Goal: Transaction & Acquisition: Download file/media

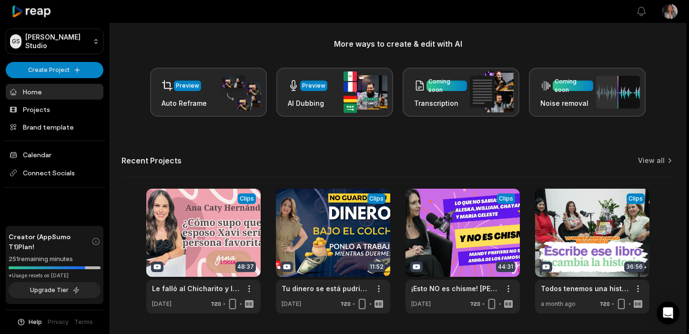
scroll to position [142, 0]
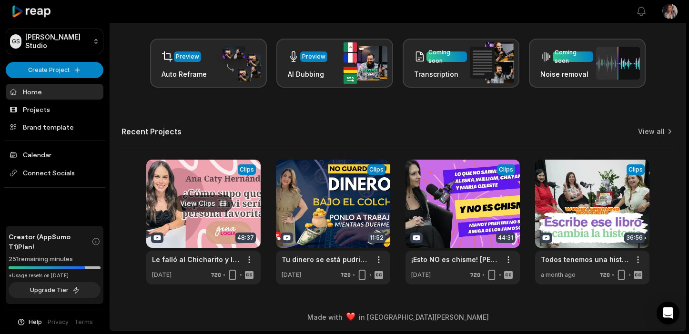
click at [214, 228] on link at bounding box center [203, 222] width 114 height 125
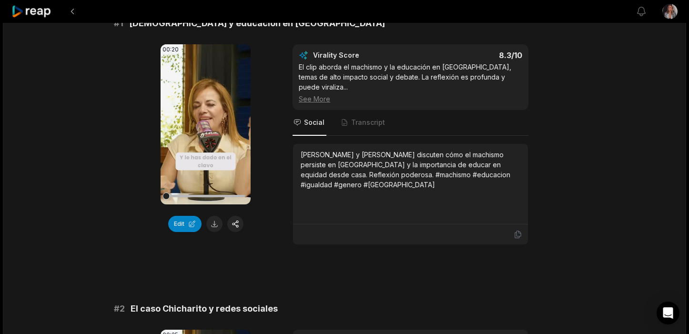
scroll to position [94, 0]
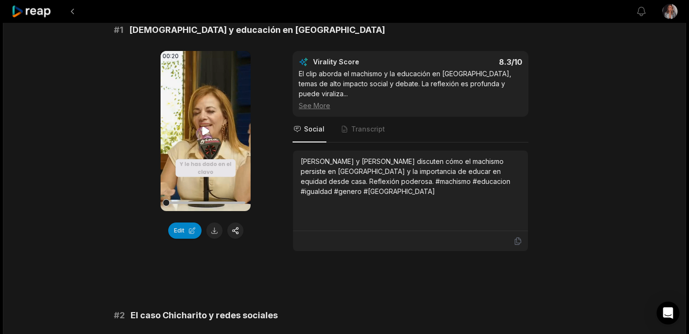
click at [206, 127] on icon at bounding box center [205, 130] width 11 height 11
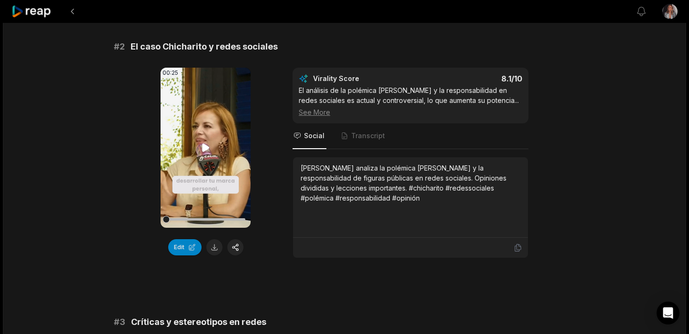
scroll to position [357, 0]
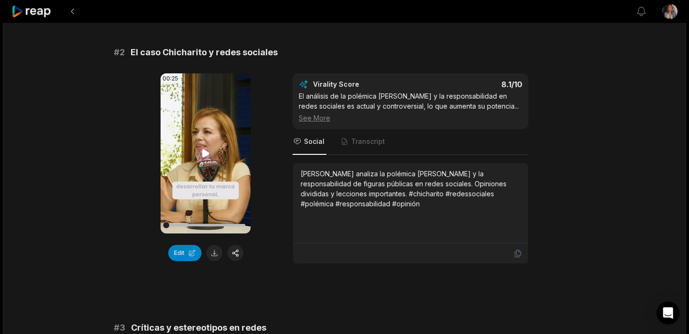
click at [203, 148] on icon at bounding box center [205, 153] width 11 height 11
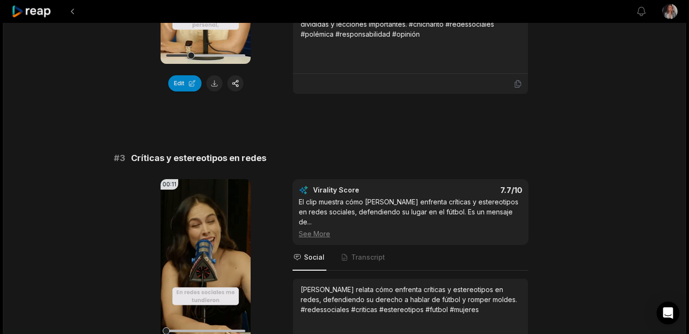
scroll to position [540, 0]
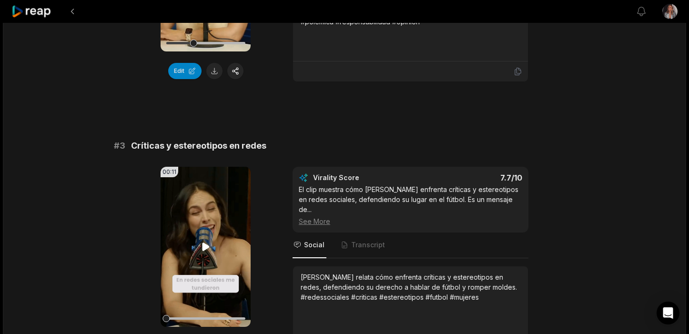
click at [204, 243] on icon at bounding box center [205, 247] width 7 height 8
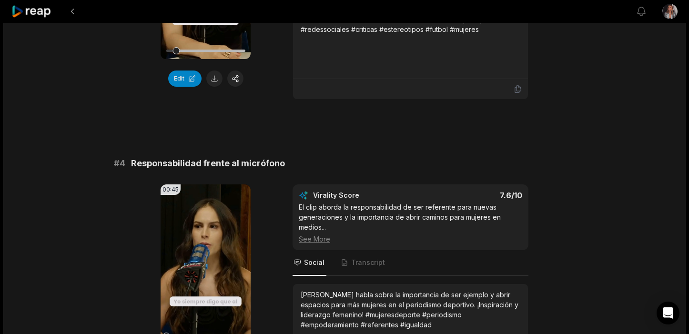
scroll to position [808, 0]
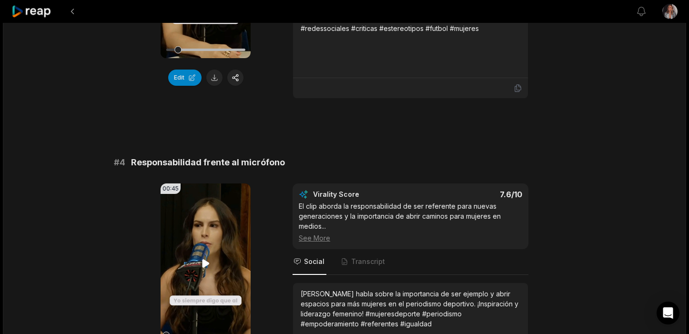
click at [204, 235] on video "Your browser does not support mp4 format." at bounding box center [206, 263] width 90 height 160
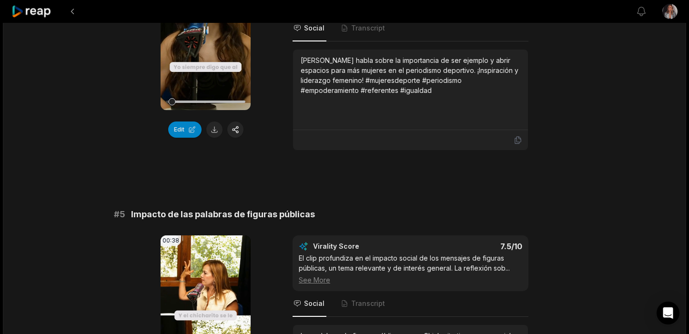
scroll to position [1048, 0]
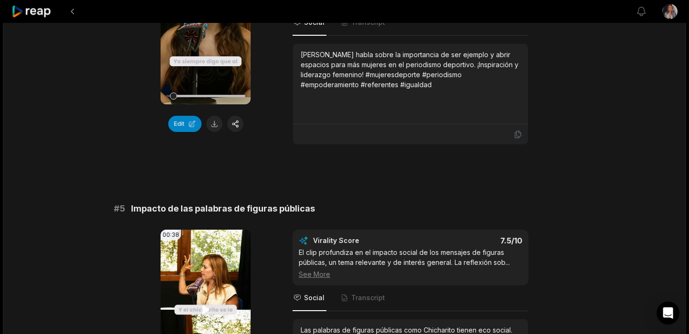
click at [206, 304] on icon at bounding box center [205, 309] width 11 height 11
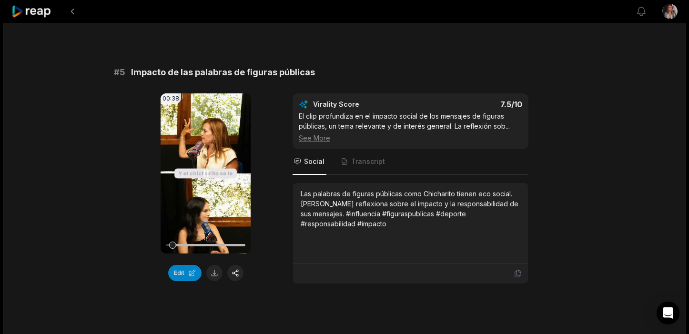
scroll to position [1183, 0]
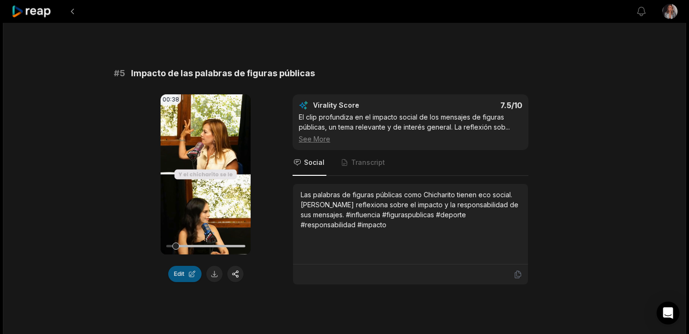
click at [182, 266] on button "Edit" at bounding box center [184, 274] width 33 height 16
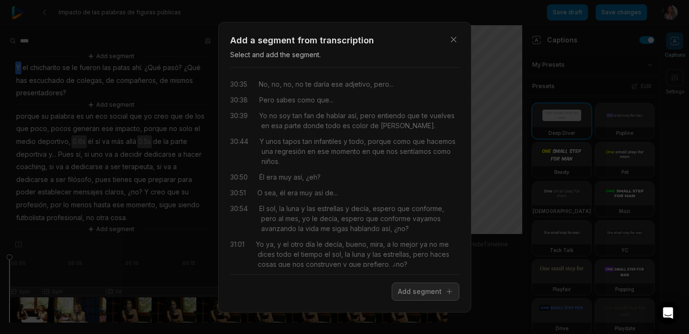
scroll to position [9672, 0]
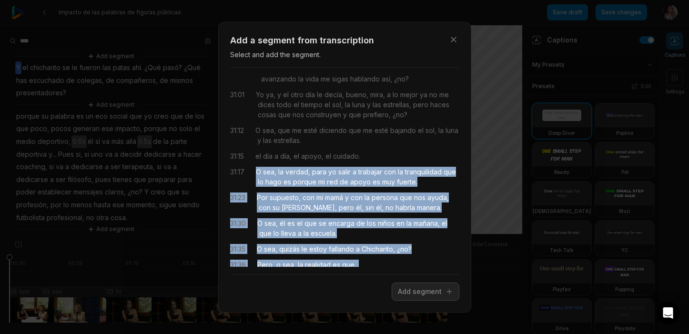
drag, startPoint x: 258, startPoint y: 143, endPoint x: 326, endPoint y: 97, distance: 82.0
click at [326, 97] on div "00:00 O sea, quizás le estoy fallando a Chicharito, ¿no? 00:01 Pero, o sea, la …" at bounding box center [344, 171] width 229 height 192
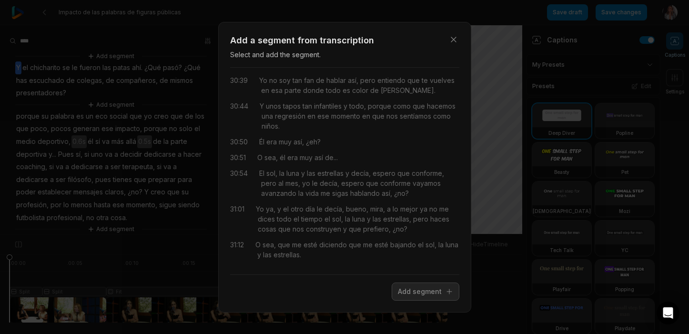
scroll to position [9561, 0]
click at [282, 278] on span "la" at bounding box center [279, 283] width 7 height 10
click at [258, 278] on span "O" at bounding box center [258, 283] width 5 height 10
drag, startPoint x: 258, startPoint y: 102, endPoint x: 337, endPoint y: 213, distance: 135.8
click at [337, 213] on div "00:00 O sea, quizás le estoy fallando a Chicharito, ¿no? 00:01 Pero, o sea, la …" at bounding box center [344, 171] width 229 height 192
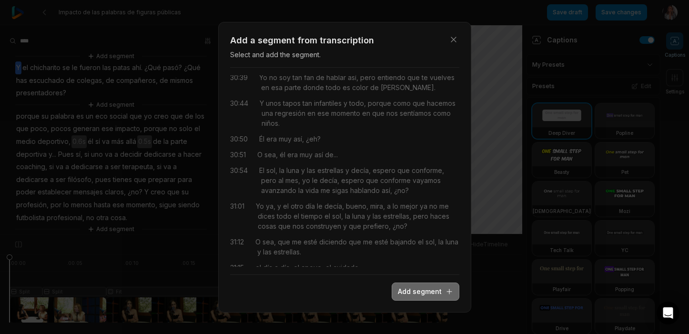
click at [422, 291] on button "Add segment" at bounding box center [426, 292] width 68 height 18
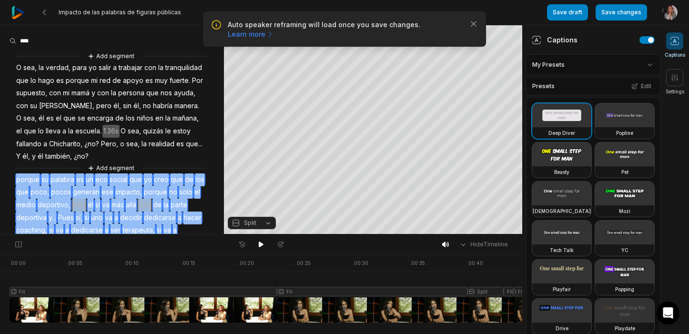
scroll to position [54, 0]
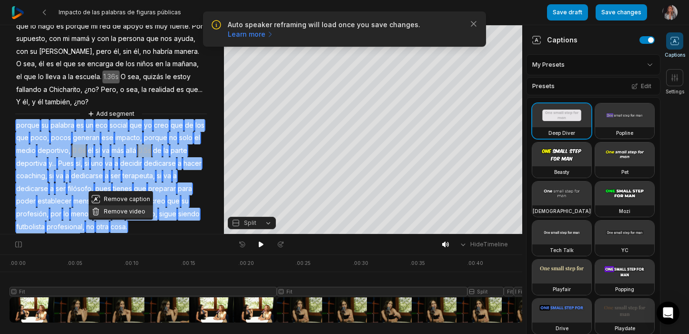
click at [141, 212] on button "Remove video" at bounding box center [121, 211] width 64 height 12
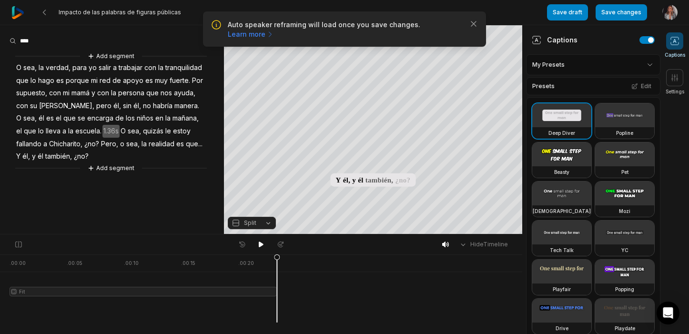
scroll to position [0, 0]
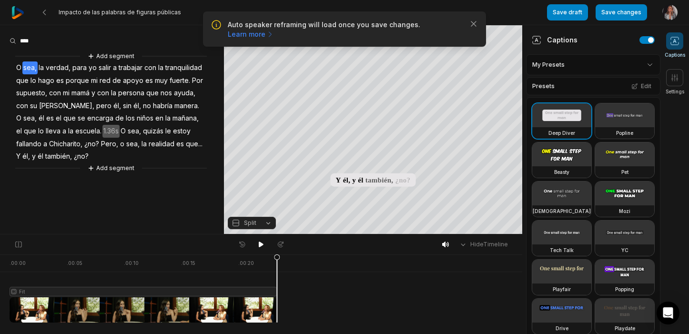
click at [35, 67] on span "sea," at bounding box center [29, 67] width 15 height 13
click at [189, 159] on div "Add segment O sea, la verdad, para yo salir a trabajar con la tranquilidad que …" at bounding box center [112, 112] width 224 height 122
click at [163, 126] on div "Add segment O sea, la verdad, para yo salir a trabajar con la tranquilidad que …" at bounding box center [112, 112] width 224 height 122
drag, startPoint x: 37, startPoint y: 70, endPoint x: 24, endPoint y: 70, distance: 12.9
click at [24, 70] on span "sea," at bounding box center [29, 67] width 15 height 13
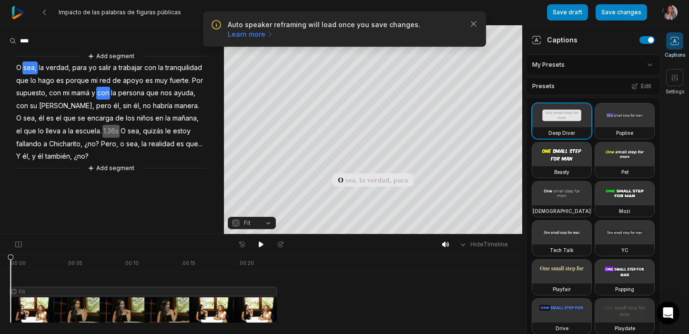
click at [103, 97] on span "con" at bounding box center [103, 93] width 14 height 13
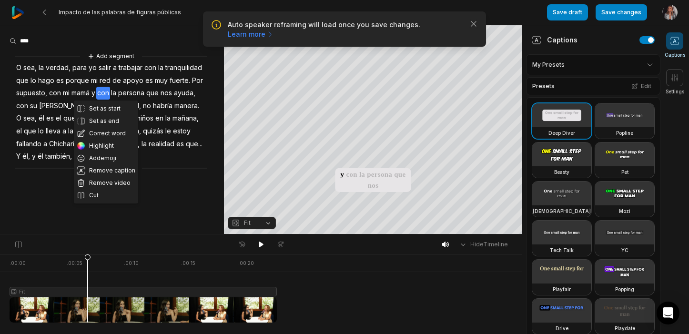
click at [189, 199] on aside "Set as start Set as end Correct word Highlight Add emoji Remove caption Remove …" at bounding box center [112, 129] width 224 height 209
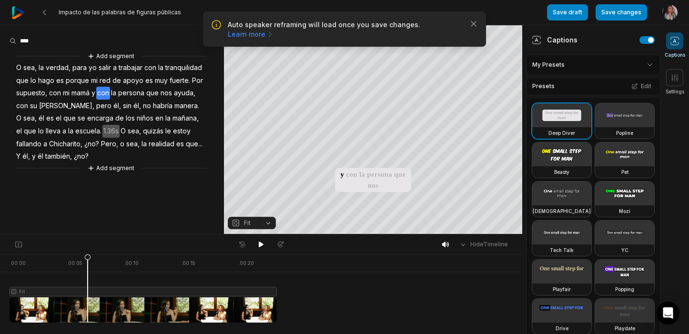
click at [36, 252] on div "Hide Timeline" at bounding box center [261, 244] width 522 height 20
click at [36, 262] on div at bounding box center [143, 288] width 267 height 68
drag, startPoint x: 36, startPoint y: 262, endPoint x: 22, endPoint y: 262, distance: 14.3
click at [22, 262] on icon at bounding box center [22, 288] width 7 height 69
drag, startPoint x: 215, startPoint y: 284, endPoint x: 225, endPoint y: 317, distance: 34.2
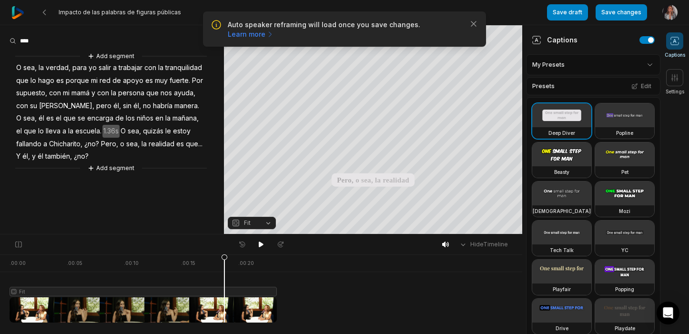
click at [226, 317] on div at bounding box center [143, 288] width 267 height 68
click at [242, 222] on span "Fit" at bounding box center [244, 223] width 25 height 9
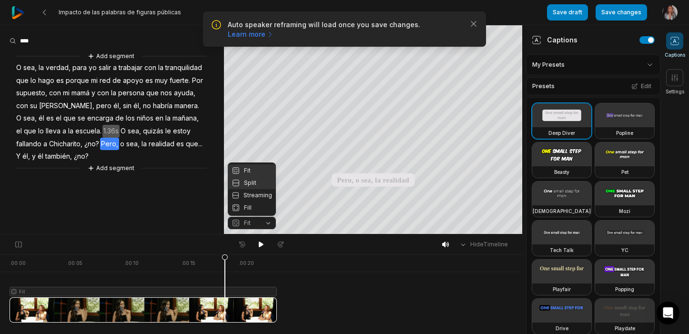
click at [242, 181] on div "Split" at bounding box center [252, 183] width 48 height 12
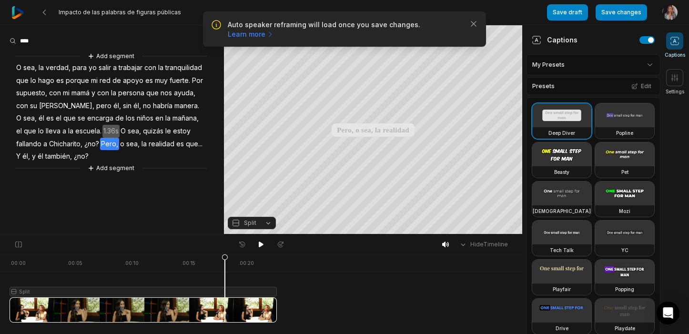
click at [245, 223] on span "Split" at bounding box center [250, 223] width 12 height 9
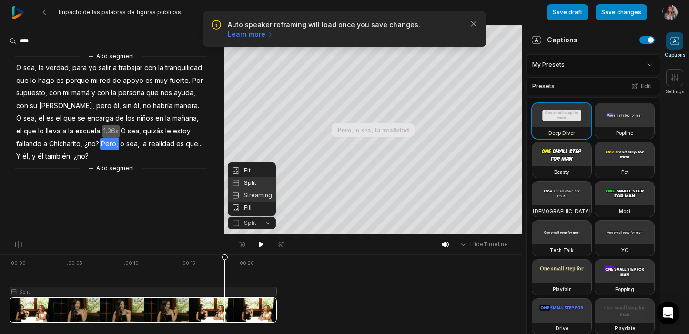
click at [263, 194] on div "Streaming" at bounding box center [252, 195] width 48 height 12
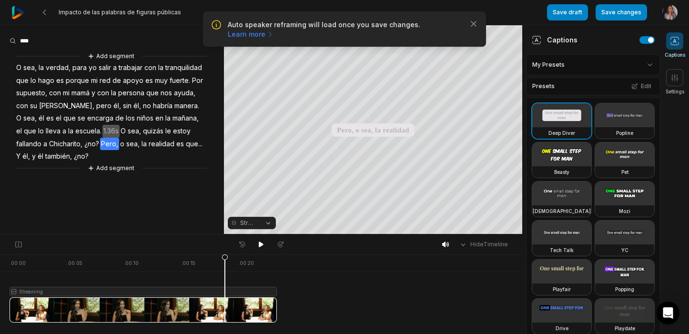
click at [250, 223] on span "Streaming" at bounding box center [248, 223] width 17 height 9
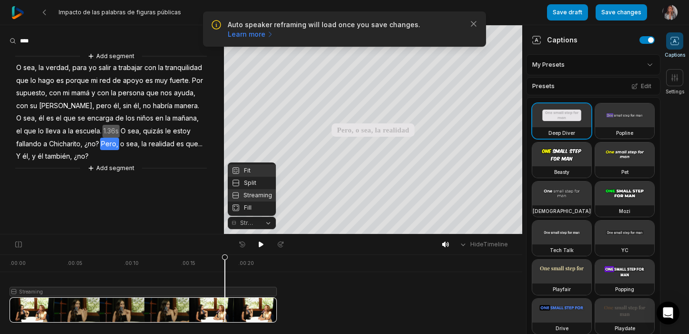
click at [240, 168] on div "Fit" at bounding box center [252, 170] width 48 height 12
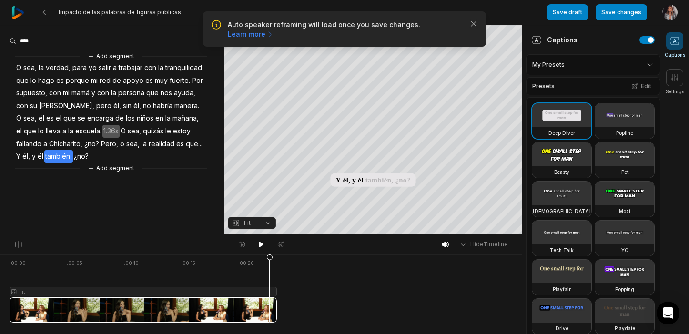
drag, startPoint x: 227, startPoint y: 261, endPoint x: 270, endPoint y: 318, distance: 71.9
click at [270, 318] on icon at bounding box center [270, 290] width 6 height 72
click at [558, 167] on div "Beasty" at bounding box center [561, 171] width 59 height 11
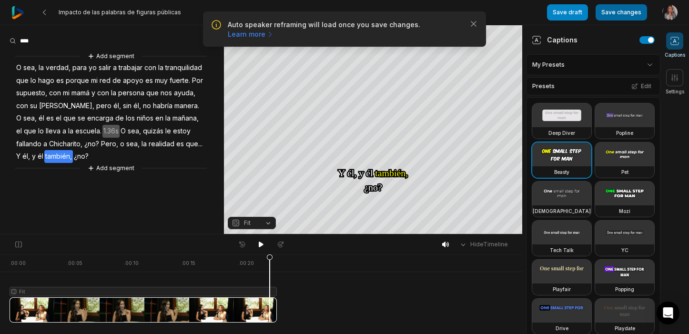
click at [624, 13] on button "Save changes" at bounding box center [621, 12] width 51 height 16
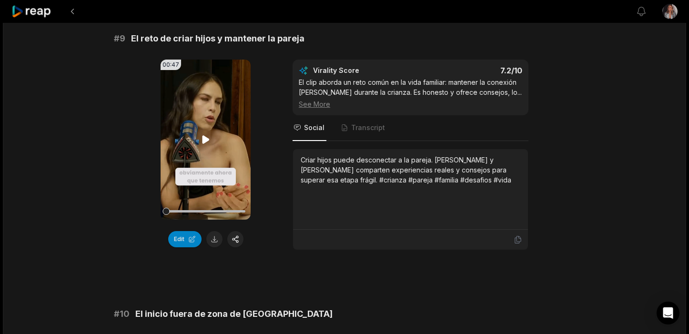
click at [206, 134] on icon at bounding box center [205, 139] width 11 height 11
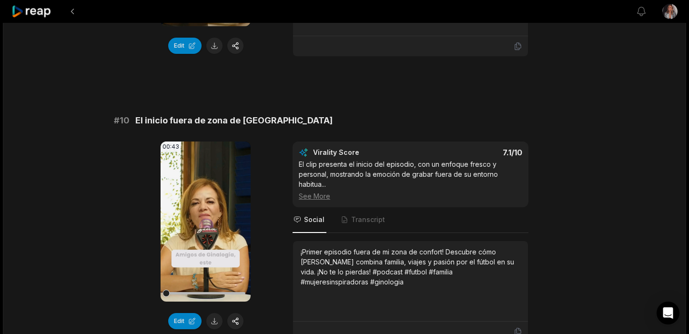
scroll to position [2544, 0]
click at [201, 215] on icon at bounding box center [205, 220] width 11 height 11
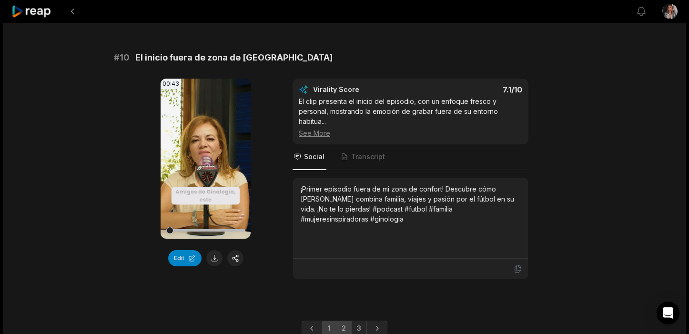
click at [345, 321] on link "2" at bounding box center [344, 328] width 16 height 15
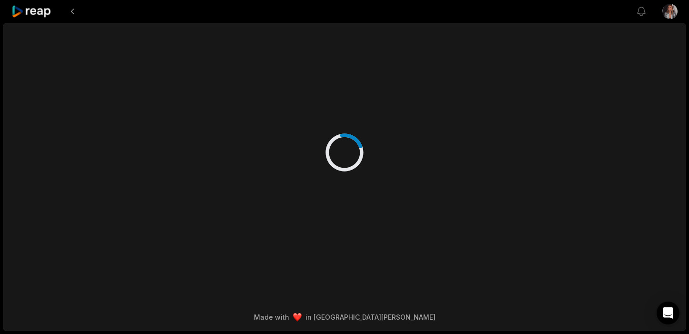
scroll to position [0, 0]
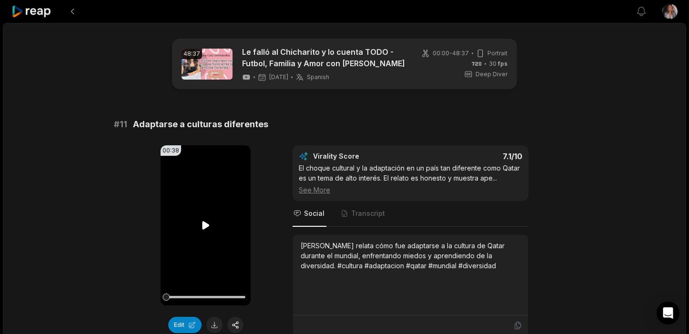
click at [205, 227] on icon at bounding box center [205, 225] width 7 height 8
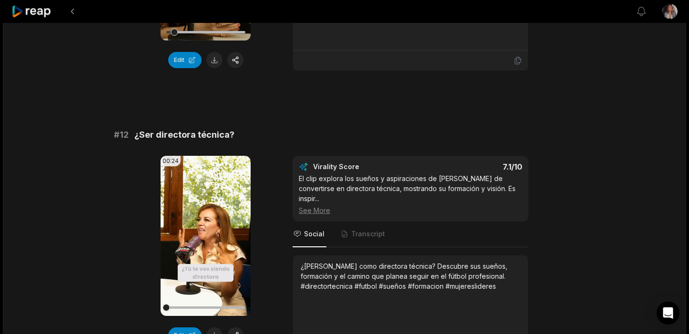
scroll to position [266, 0]
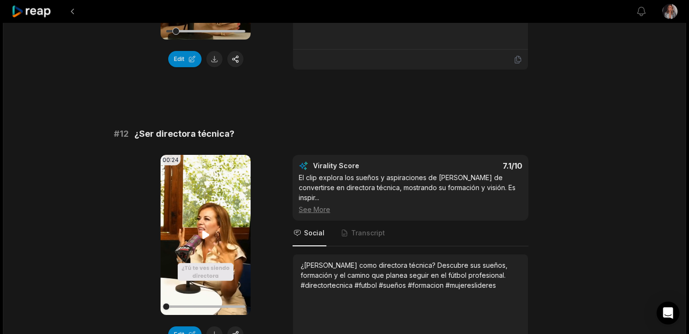
click at [204, 236] on icon at bounding box center [205, 235] width 7 height 8
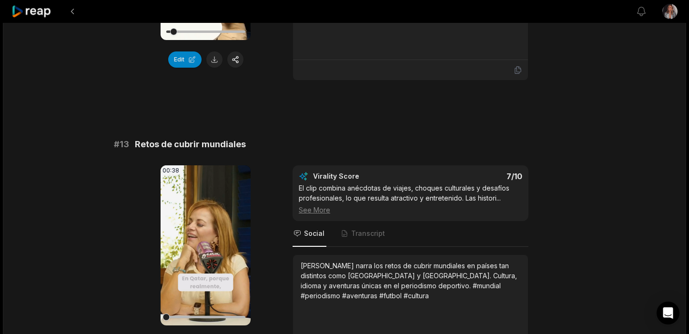
scroll to position [543, 0]
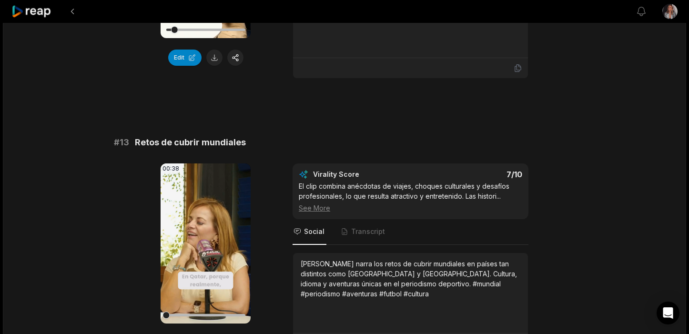
click at [204, 239] on icon at bounding box center [205, 243] width 7 height 8
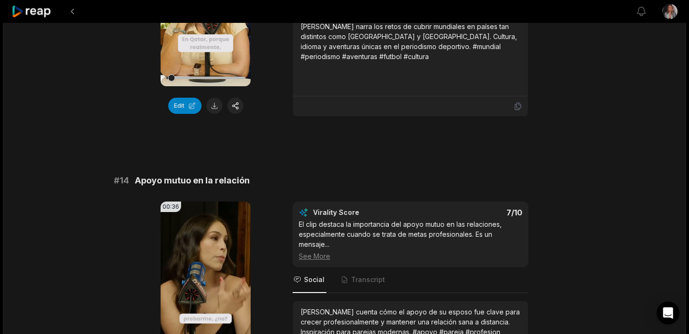
scroll to position [790, 0]
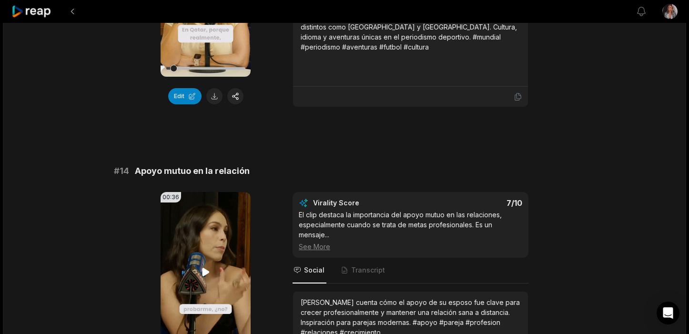
click at [203, 268] on icon at bounding box center [205, 272] width 7 height 8
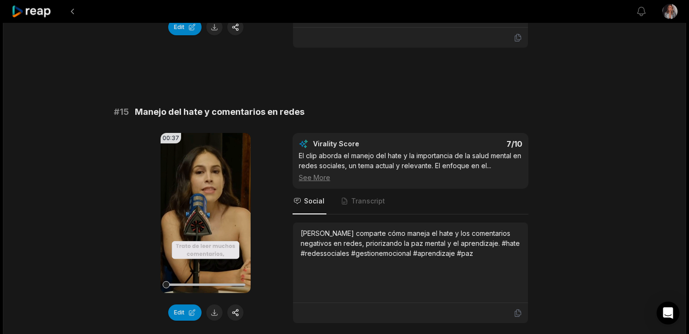
scroll to position [1135, 0]
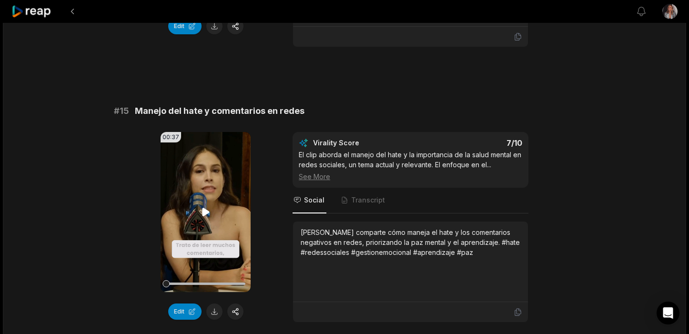
click at [204, 208] on icon at bounding box center [205, 212] width 7 height 8
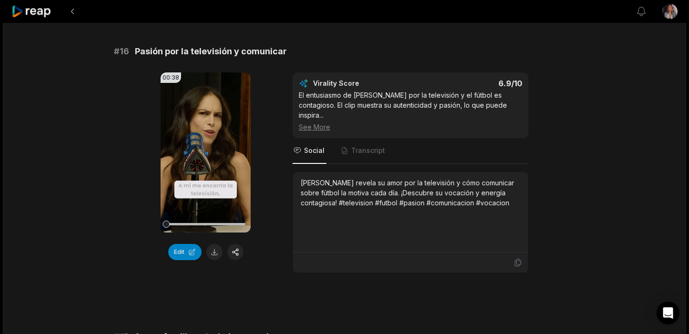
scroll to position [1478, 0]
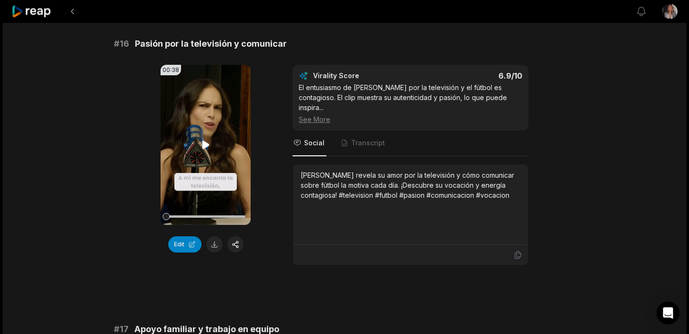
click at [206, 141] on icon at bounding box center [205, 145] width 7 height 8
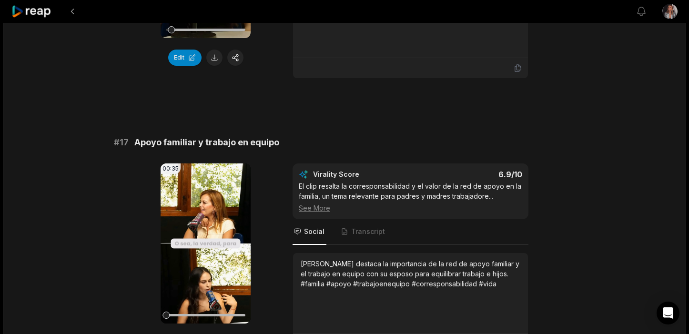
scroll to position [1682, 0]
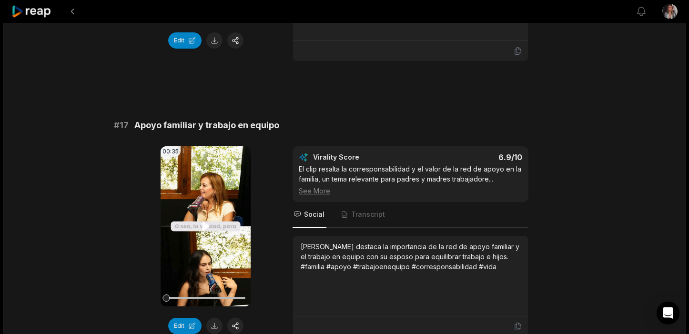
click at [204, 221] on icon at bounding box center [205, 226] width 11 height 11
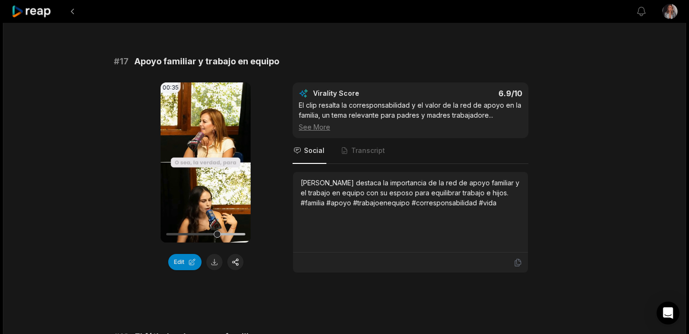
scroll to position [1747, 0]
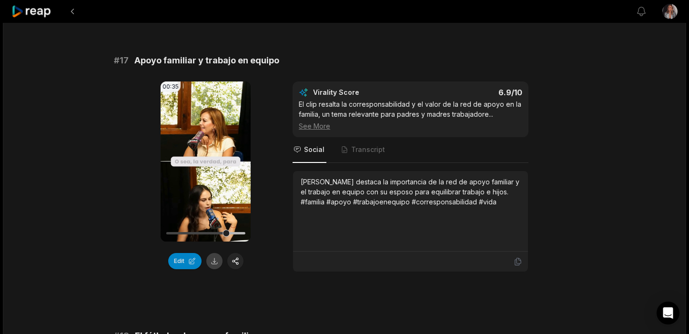
click at [214, 253] on button at bounding box center [214, 261] width 16 height 16
